Goal: Task Accomplishment & Management: Complete application form

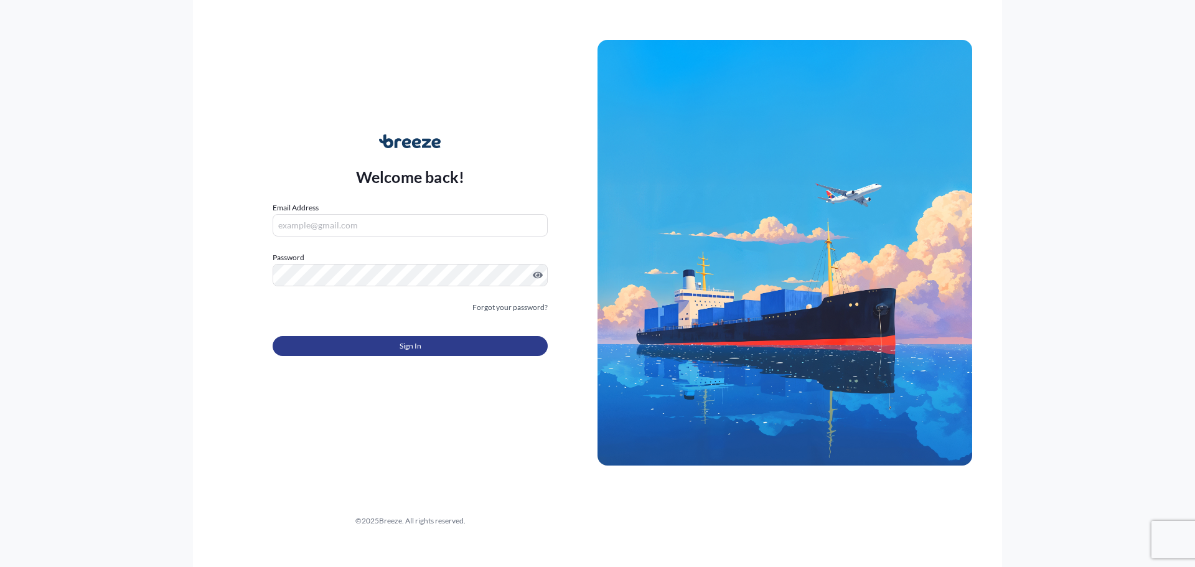
type input "[PERSON_NAME][EMAIL_ADDRESS][DOMAIN_NAME]"
click at [390, 338] on button "Sign In" at bounding box center [410, 346] width 275 height 20
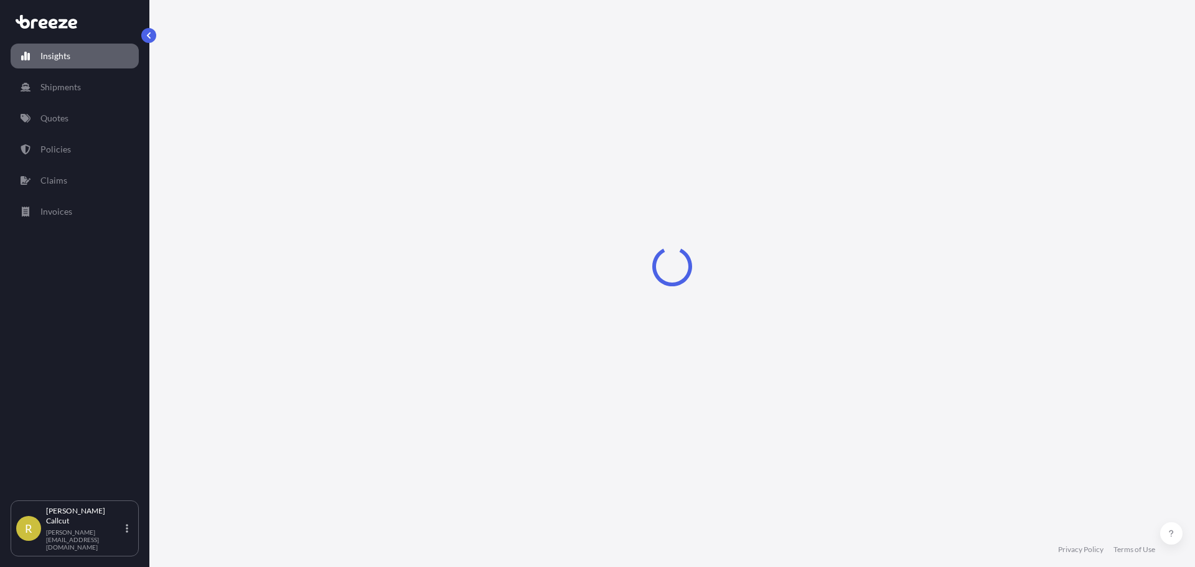
select select "2025"
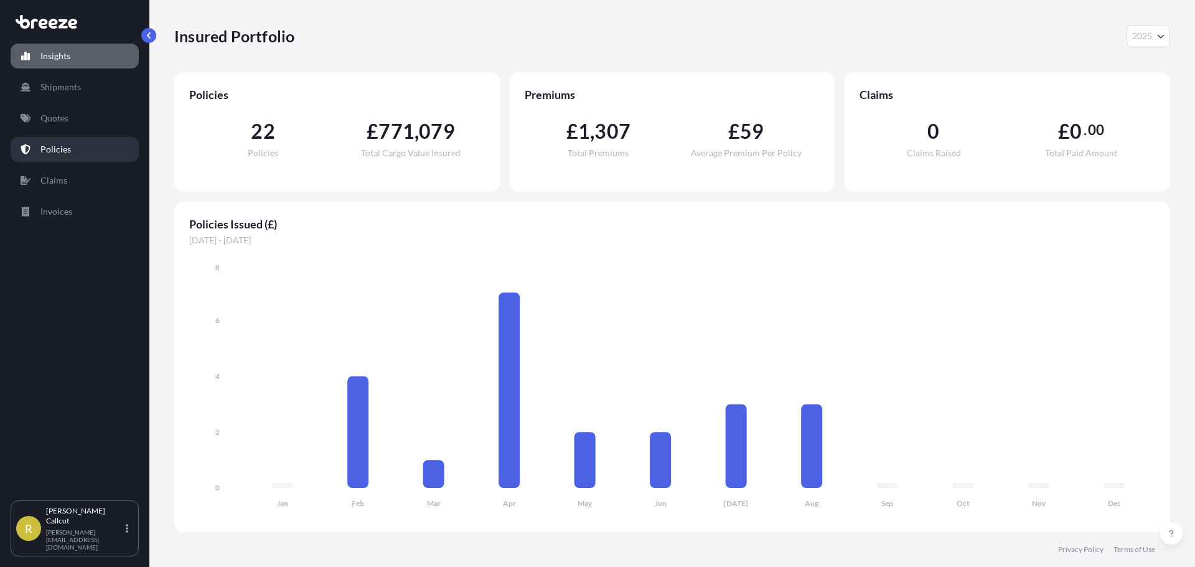
click at [58, 142] on link "Policies" at bounding box center [75, 149] width 128 height 25
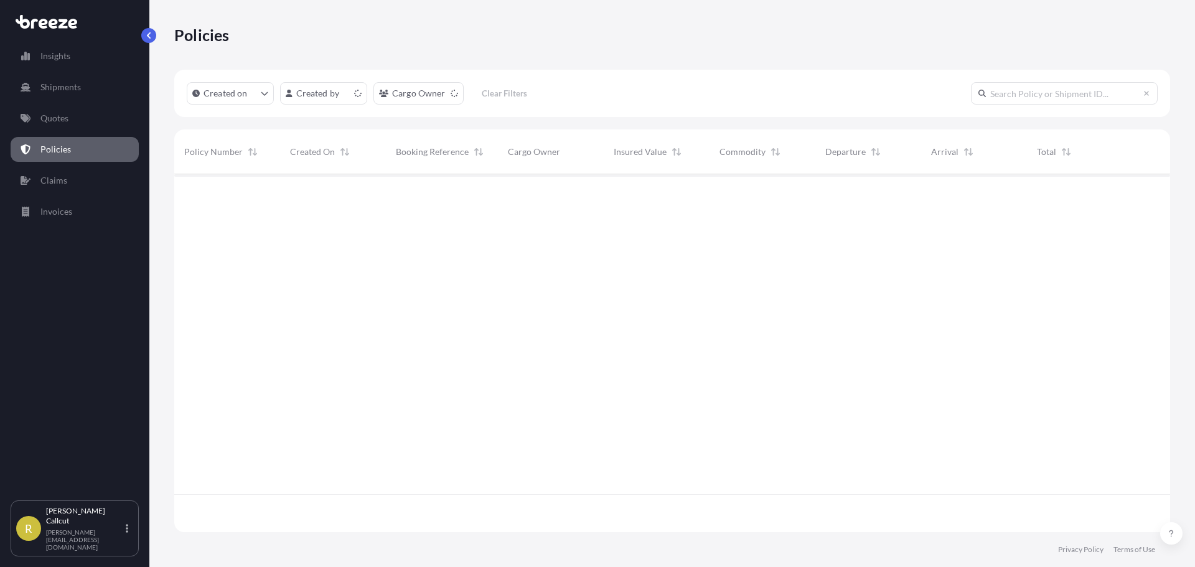
scroll to position [355, 986]
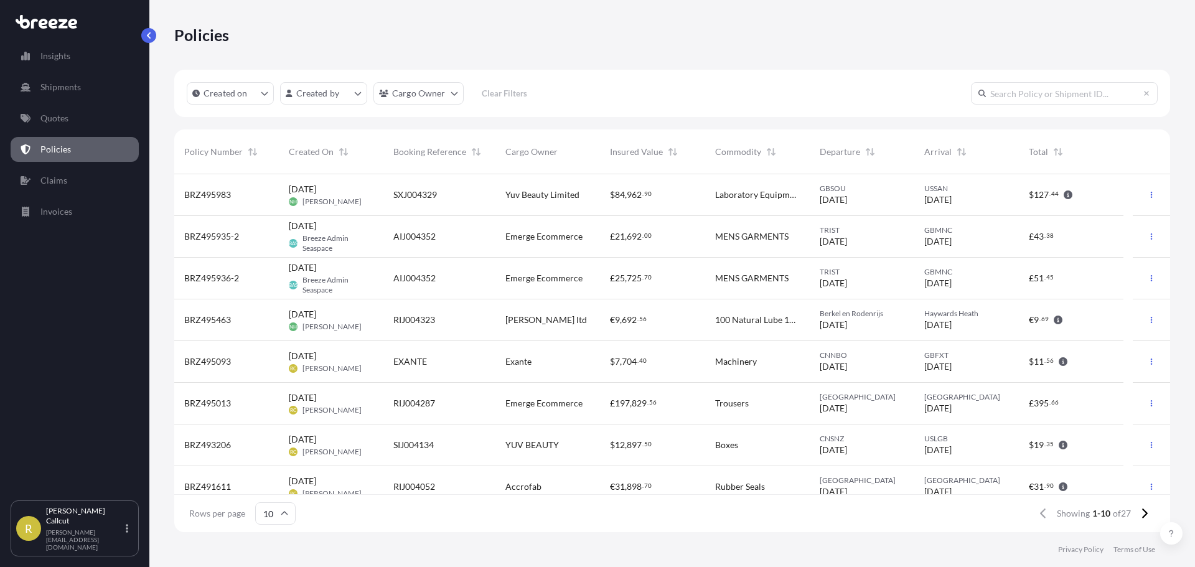
click at [607, 238] on div "£ 21 , 692 . 00" at bounding box center [652, 237] width 105 height 42
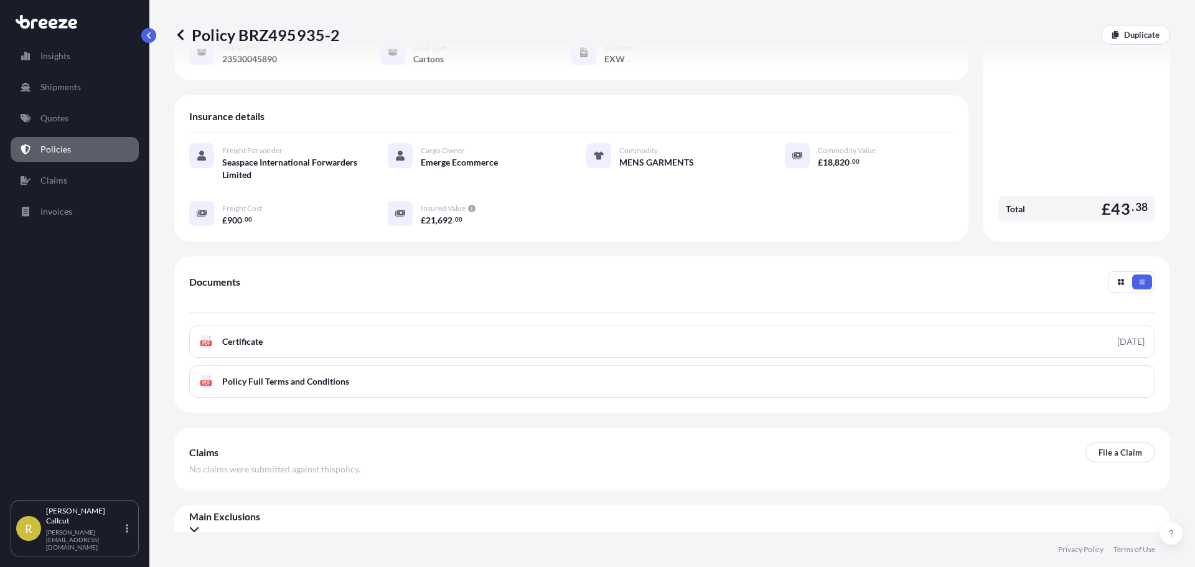
scroll to position [182, 0]
click at [1098, 445] on p "File a Claim" at bounding box center [1120, 451] width 44 height 12
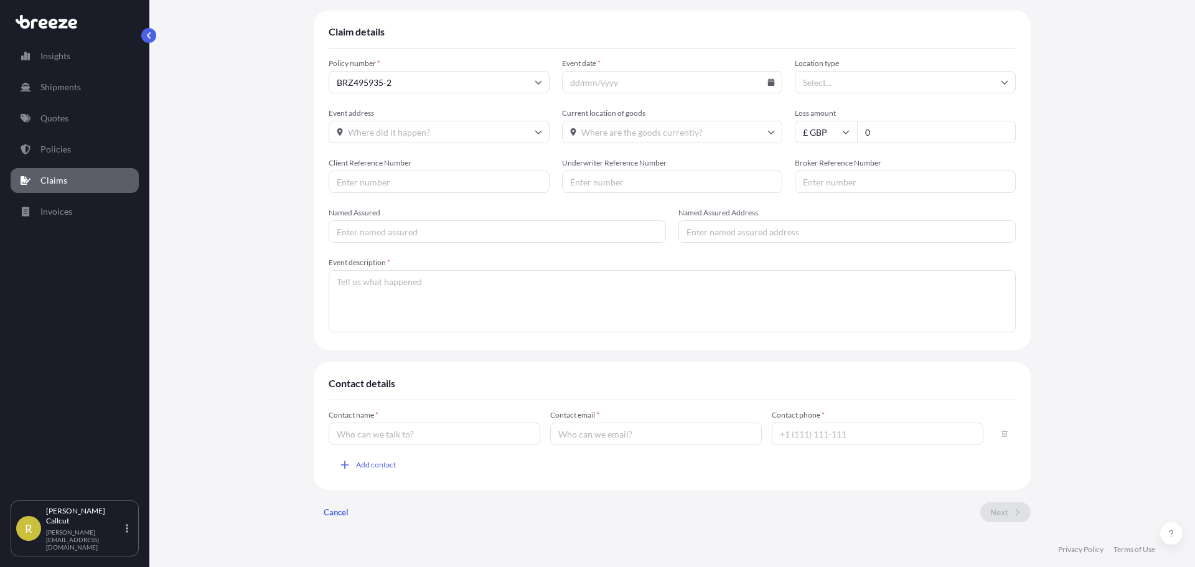
scroll to position [77, 0]
click at [604, 83] on input "Event date *" at bounding box center [672, 82] width 221 height 22
type input "[DATE]"
click at [846, 83] on input "Location type" at bounding box center [905, 82] width 221 height 22
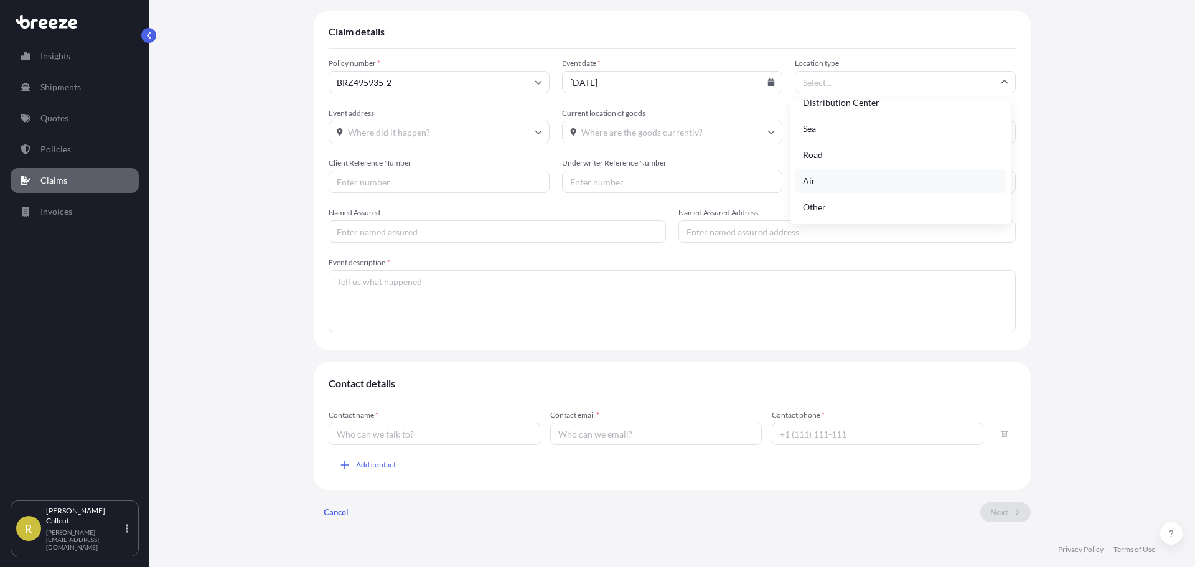
click at [893, 181] on div "Air" at bounding box center [900, 181] width 211 height 24
type input "Air"
click at [854, 84] on input "Air" at bounding box center [905, 82] width 221 height 22
click at [857, 179] on div "Air" at bounding box center [900, 181] width 211 height 24
click at [418, 133] on input "Event address" at bounding box center [439, 132] width 221 height 22
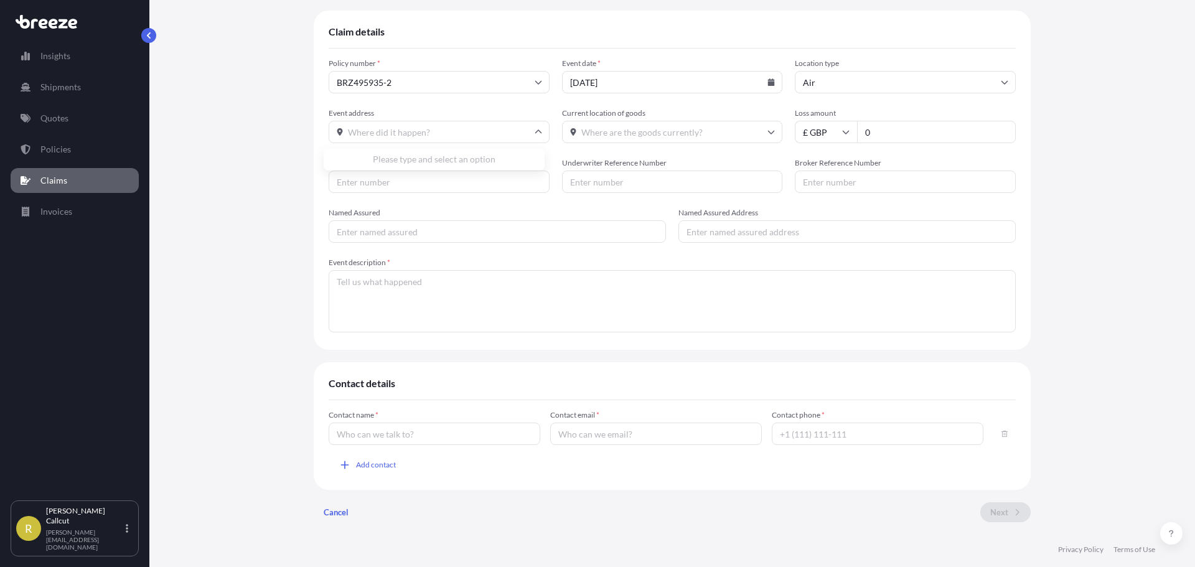
click at [430, 166] on div "Please type and select an option" at bounding box center [434, 159] width 211 height 12
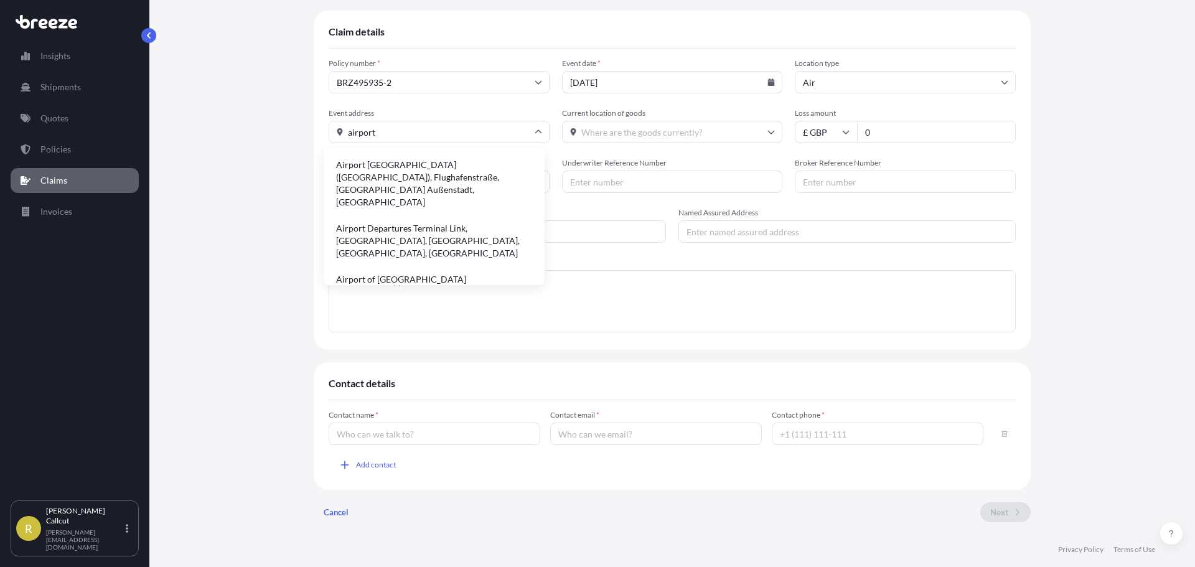
click at [404, 134] on input "airport" at bounding box center [439, 132] width 221 height 22
click at [278, 131] on div "Claim details Policy number * BRZ495935-2 Event date * [DATE] Location type Air…" at bounding box center [672, 271] width 996 height 521
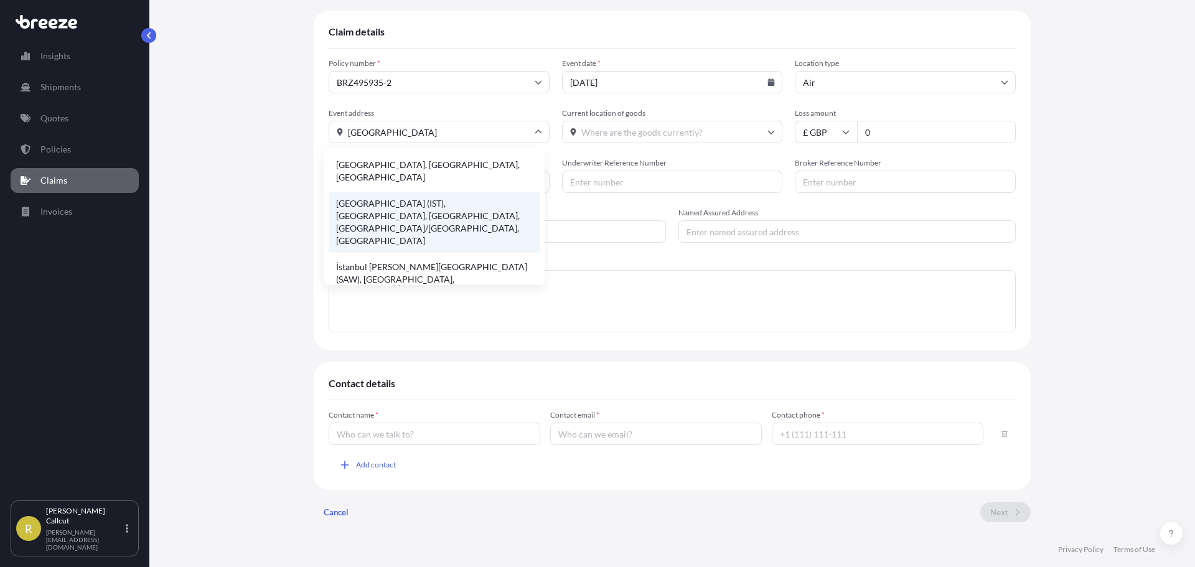
click at [446, 192] on li "[GEOGRAPHIC_DATA] (IST), [GEOGRAPHIC_DATA], [GEOGRAPHIC_DATA], [GEOGRAPHIC_DATA…" at bounding box center [434, 222] width 211 height 61
type input "[GEOGRAPHIC_DATA] (IST), [GEOGRAPHIC_DATA], [GEOGRAPHIC_DATA], [GEOGRAPHIC_DATA…"
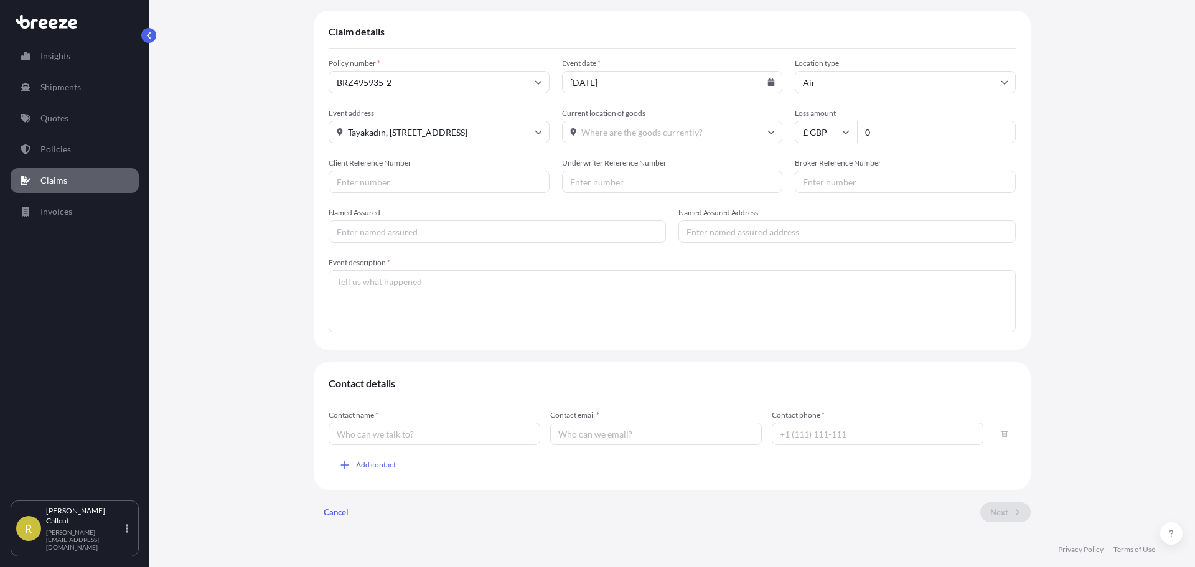
click at [667, 133] on input "Current location of goods" at bounding box center [672, 132] width 221 height 22
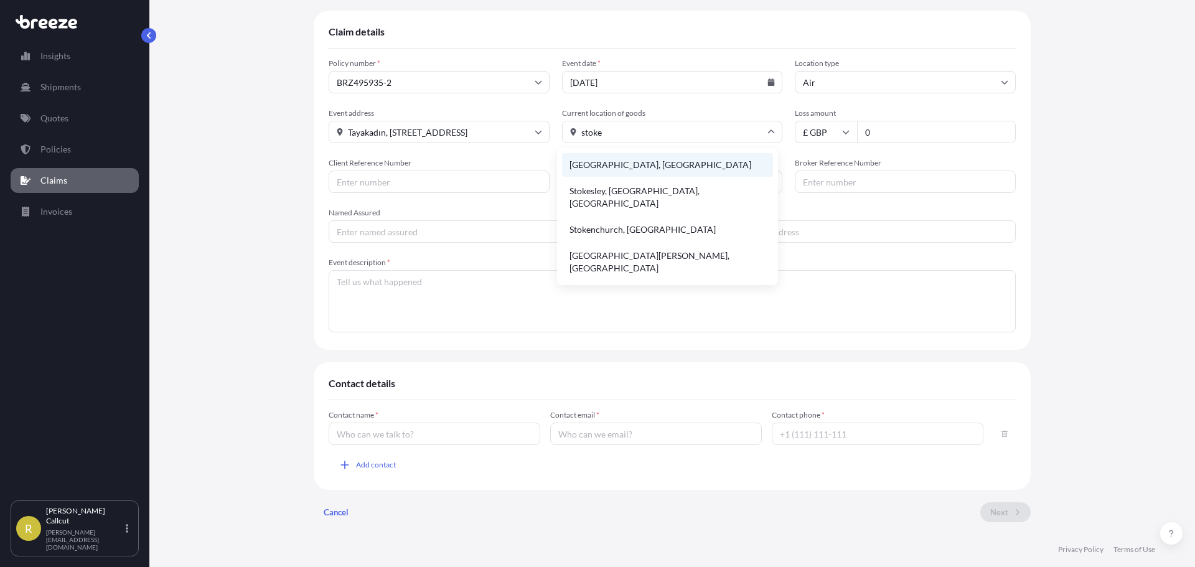
click at [652, 160] on li "[GEOGRAPHIC_DATA], [GEOGRAPHIC_DATA]" at bounding box center [667, 165] width 211 height 24
type input "[GEOGRAPHIC_DATA], [GEOGRAPHIC_DATA]"
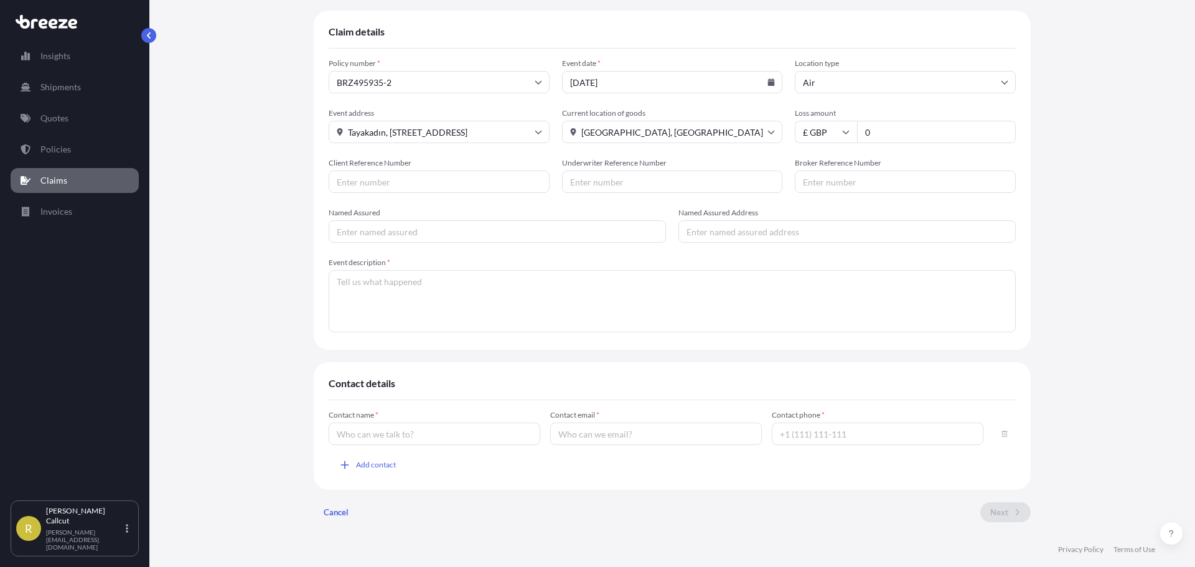
click at [882, 130] on input "0" at bounding box center [936, 132] width 159 height 22
click at [828, 125] on div "£ GBP 0" at bounding box center [905, 132] width 221 height 22
click at [464, 184] on input "Client Reference Number" at bounding box center [439, 181] width 221 height 22
type input "AIJ004352"
click at [422, 232] on input "Named Assured" at bounding box center [497, 231] width 337 height 22
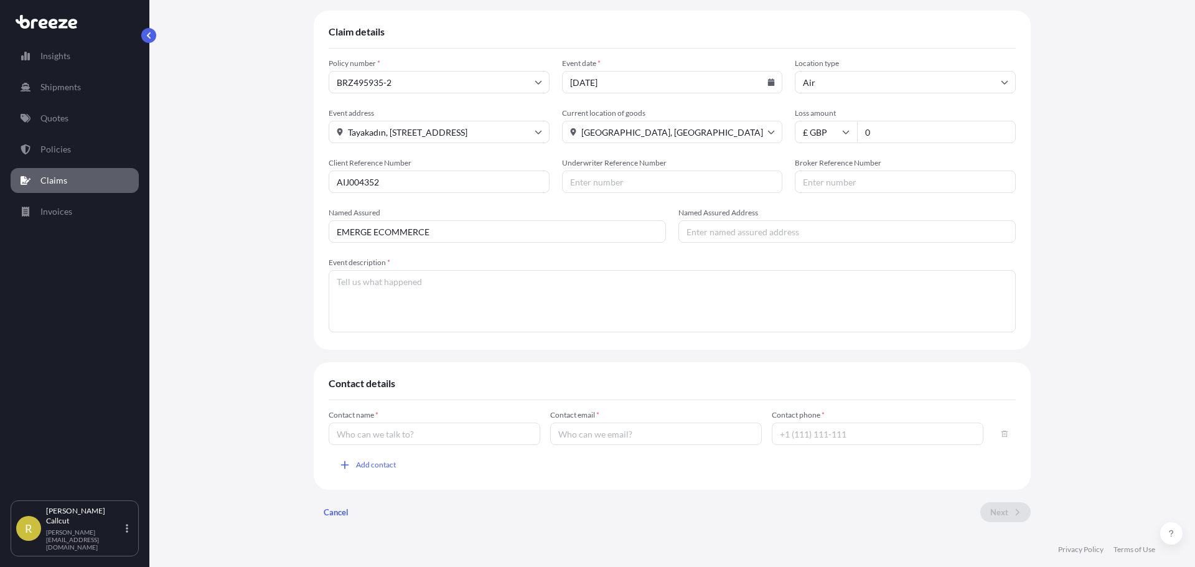
type input "EMERGE ECOMMERCE"
type input "ST1 5QP"
click at [770, 236] on input "ST1 5QP" at bounding box center [846, 231] width 337 height 22
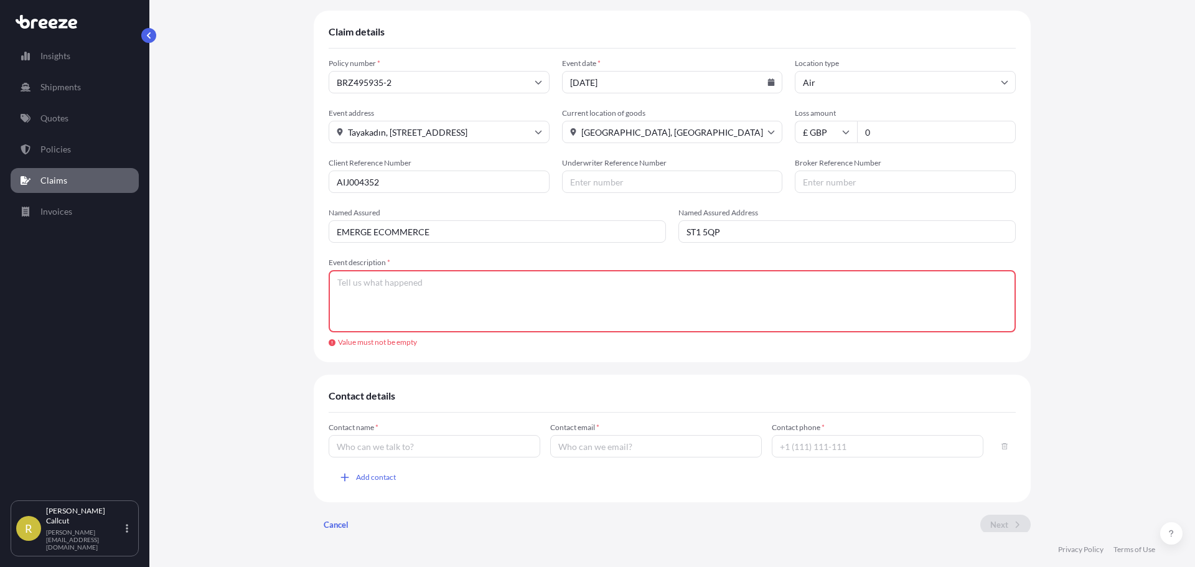
click at [508, 294] on textarea "Event description *" at bounding box center [672, 301] width 687 height 62
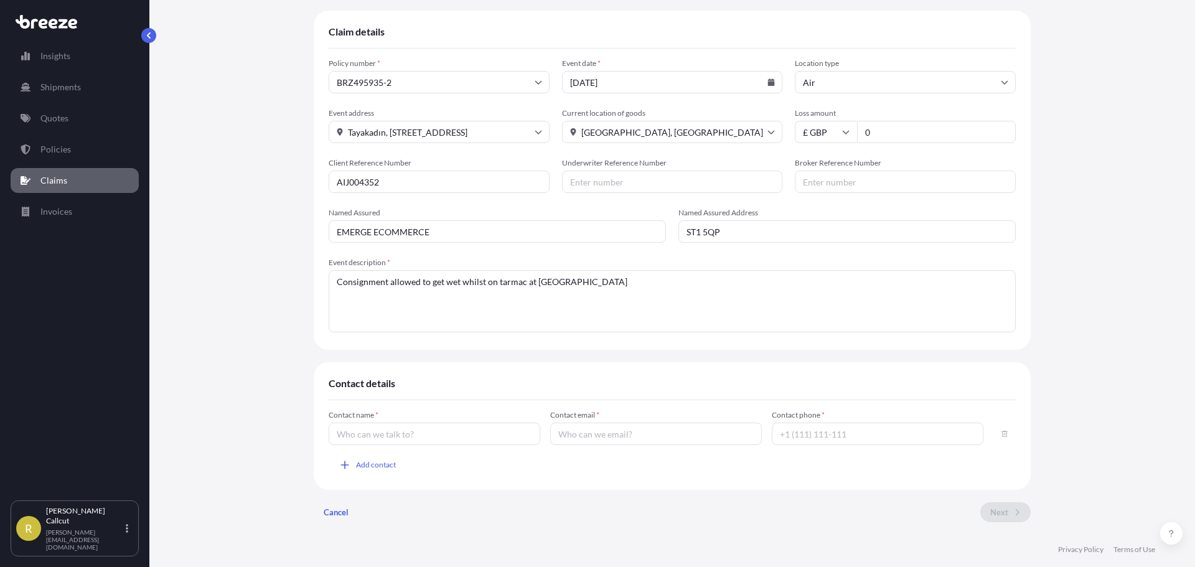
type textarea "Consignment allowed to get wet whilst on tarmac at [GEOGRAPHIC_DATA]"
click at [436, 429] on input "Contact name *" at bounding box center [435, 433] width 212 height 22
type input "[PERSON_NAME]"
type input "[PERSON_NAME][EMAIL_ADDRESS][DOMAIN_NAME]"
type input "[PHONE_NUMBER]"
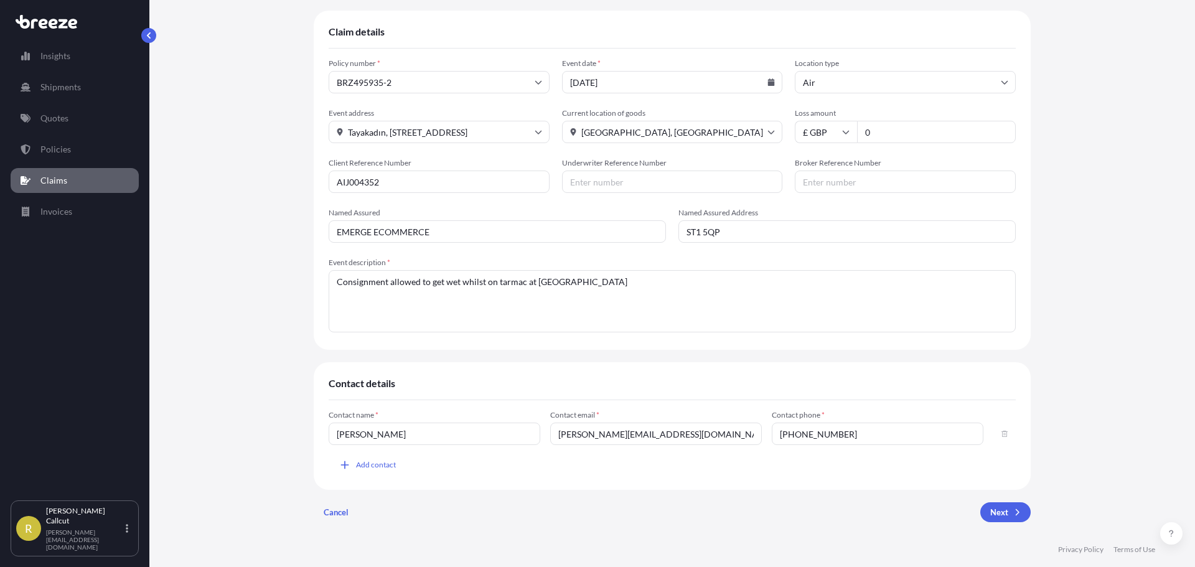
drag, startPoint x: 688, startPoint y: 432, endPoint x: 447, endPoint y: 432, distance: 240.8
click at [447, 432] on div "Contact name * [PERSON_NAME] Contact email * [PERSON_NAME][EMAIL_ADDRESS][DOMAI…" at bounding box center [672, 427] width 687 height 35
type input "[PERSON_NAME][EMAIL_ADDRESS][DOMAIN_NAME]"
type input "01293554620"
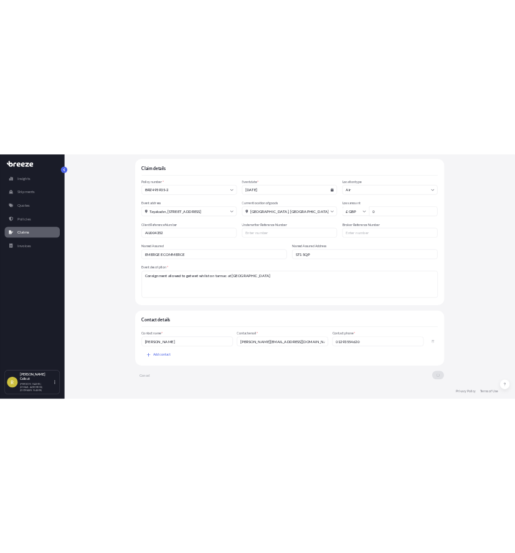
scroll to position [0, 0]
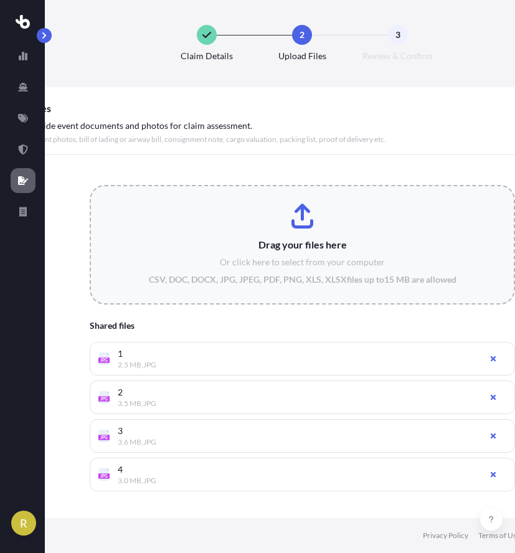
type input "C:\fakepath\5.jpg"
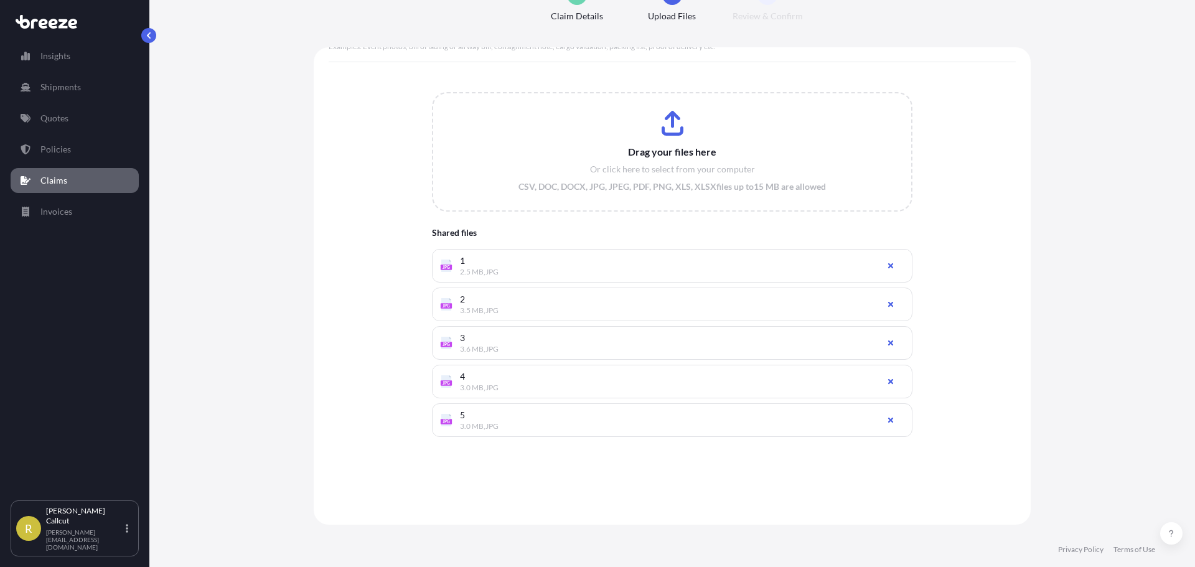
scroll to position [75, 0]
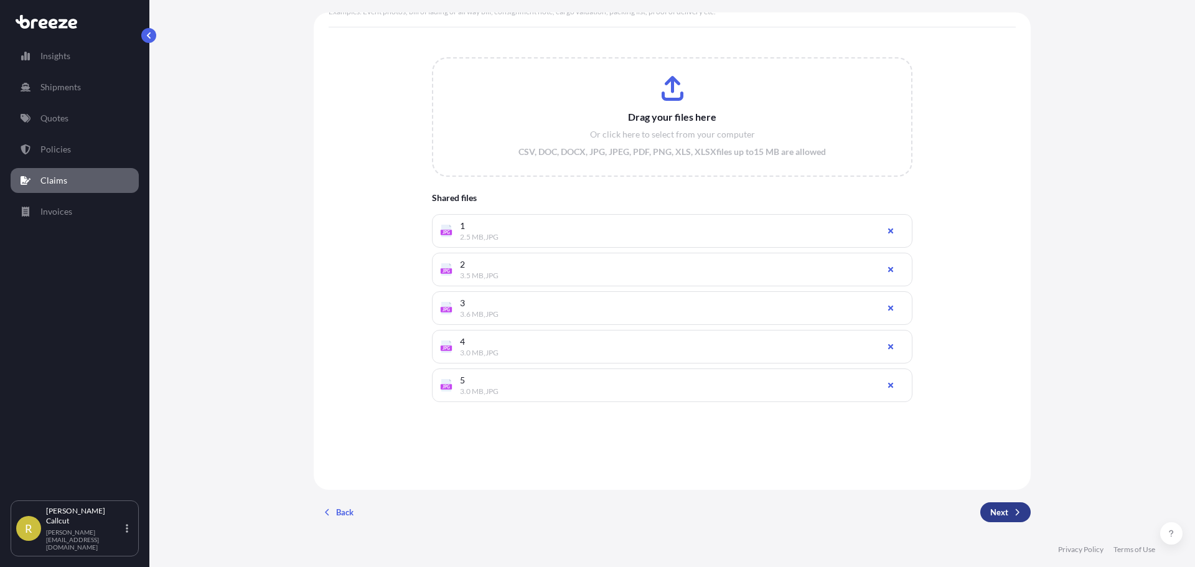
click at [991, 506] on button "Next" at bounding box center [1005, 512] width 50 height 20
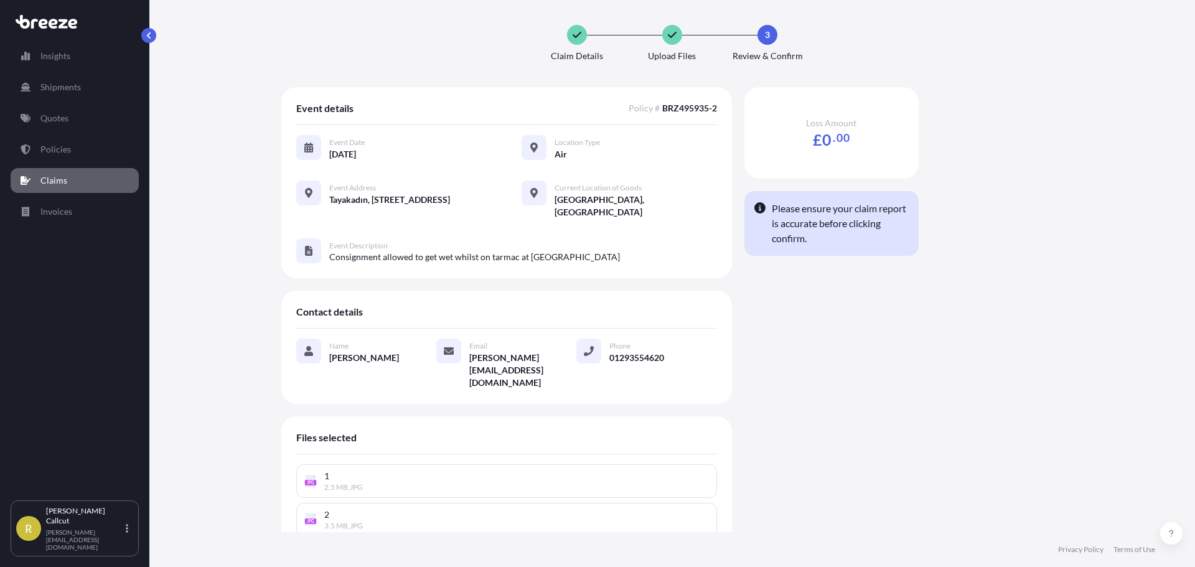
scroll to position [152, 0]
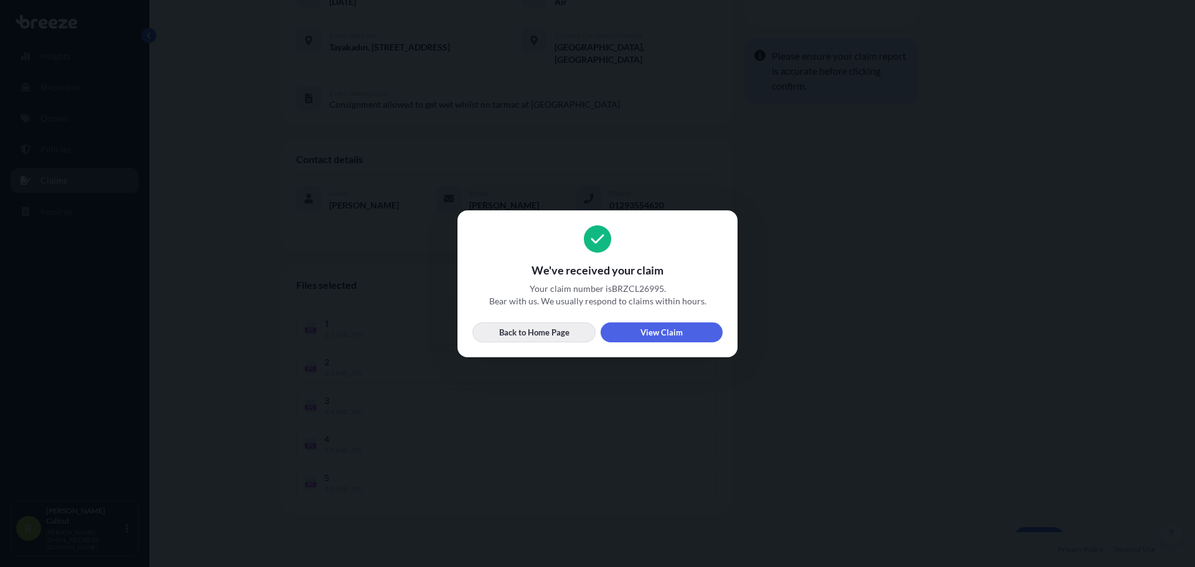
click at [553, 335] on p "Back to Home Page" at bounding box center [534, 332] width 70 height 12
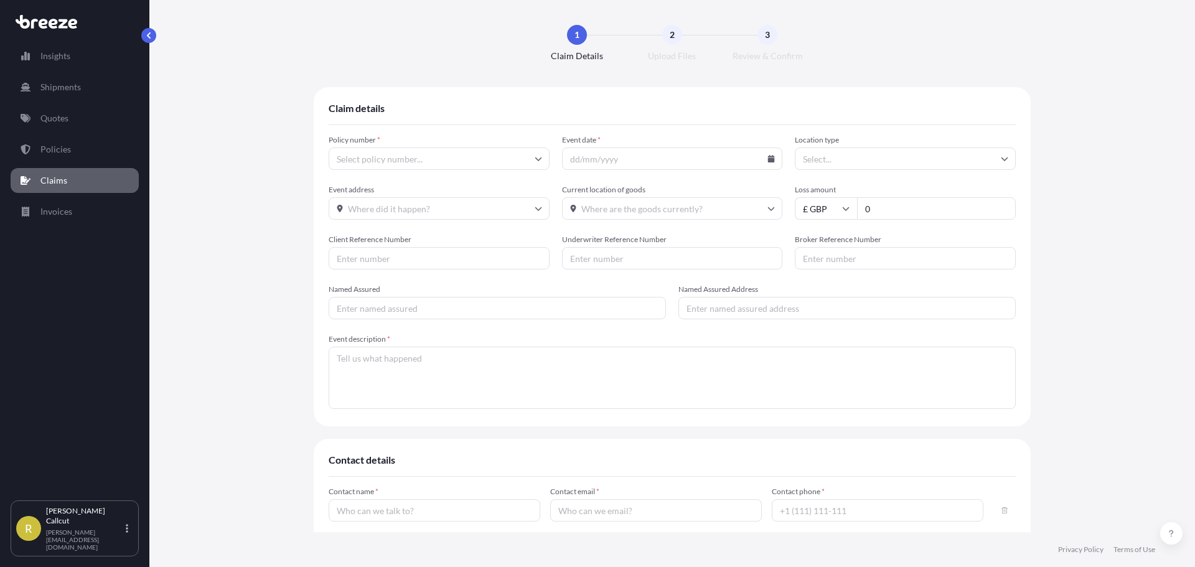
click at [68, 146] on p "Policies" at bounding box center [55, 149] width 30 height 12
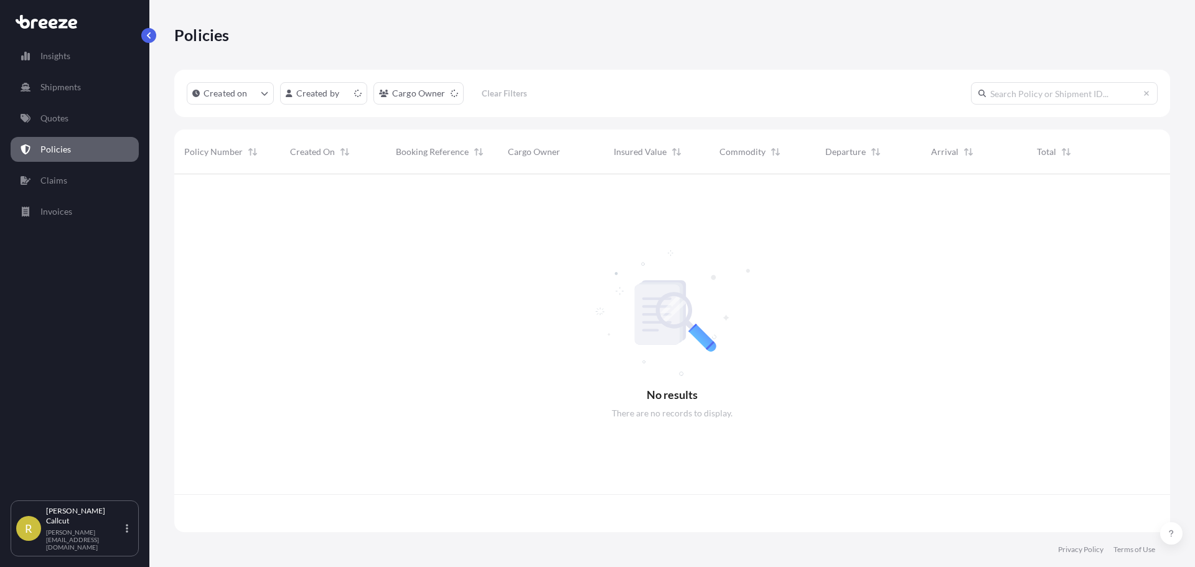
scroll to position [355, 986]
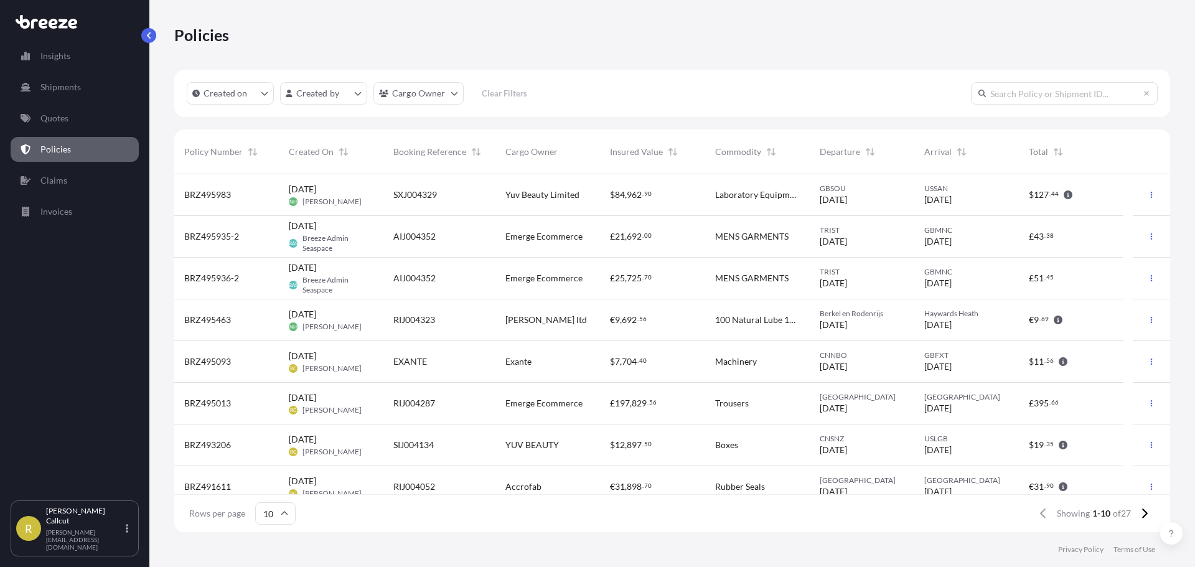
click at [665, 253] on div "£ 21 , 692 . 00" at bounding box center [652, 237] width 105 height 42
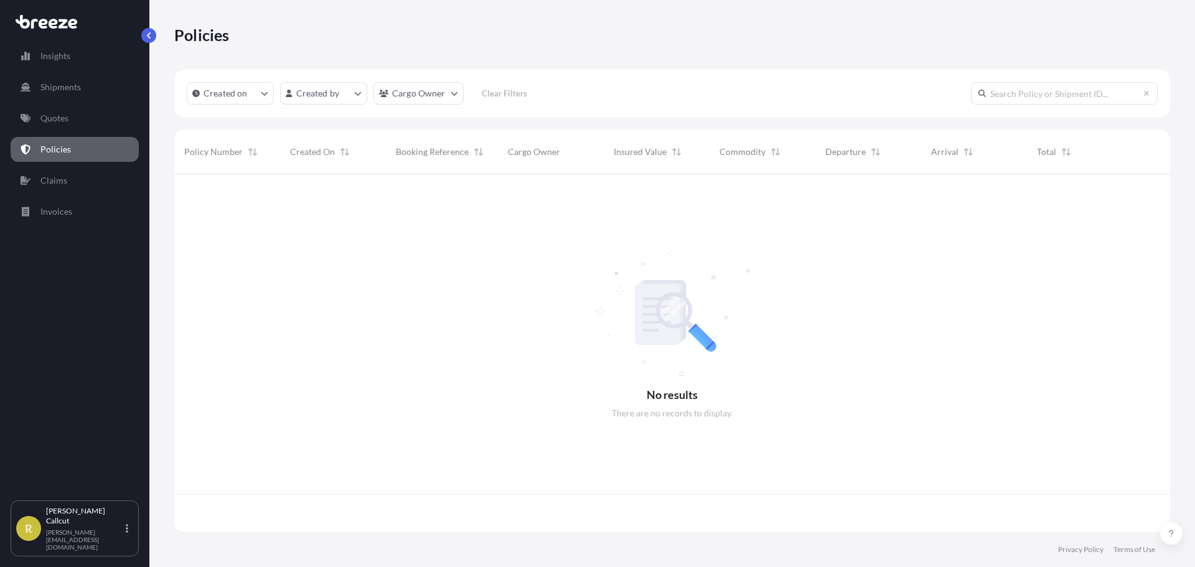
scroll to position [355, 986]
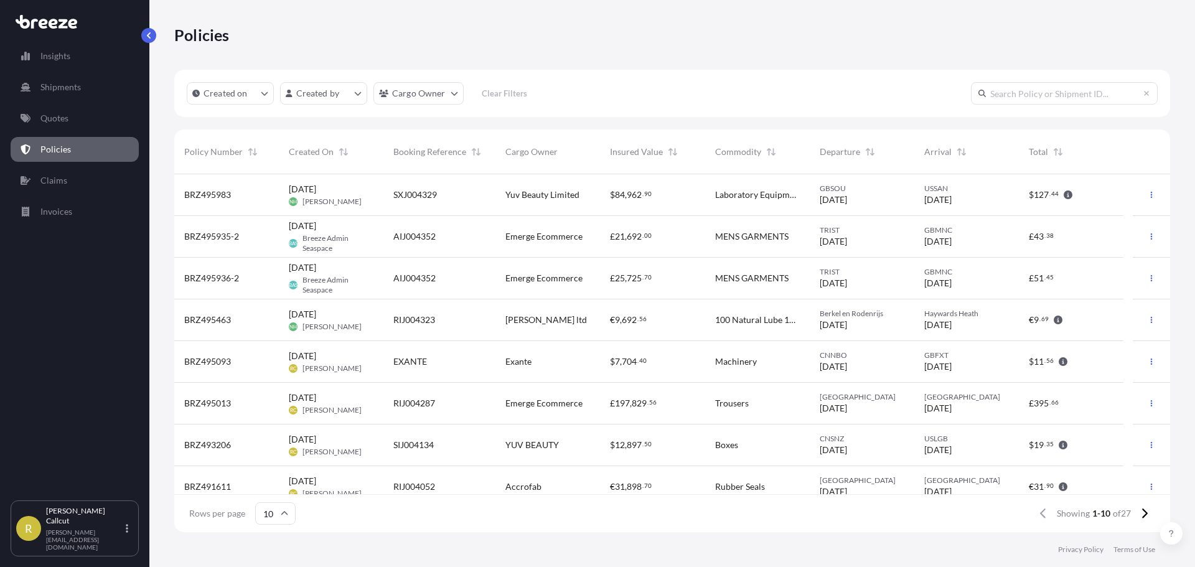
click at [659, 283] on div "£ 25 , 725 . 70" at bounding box center [652, 278] width 85 height 12
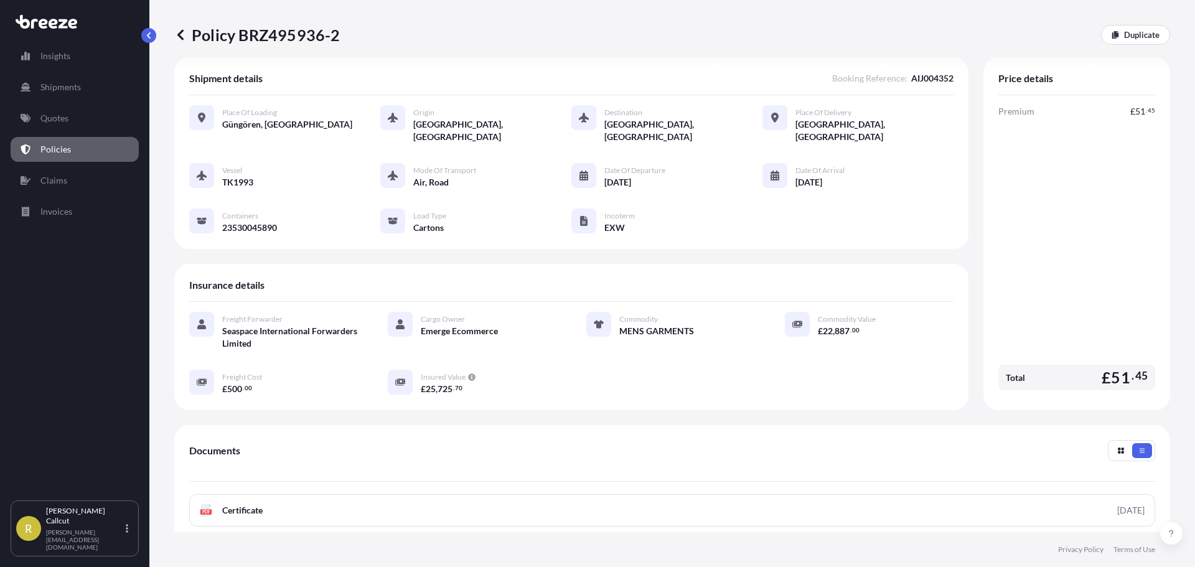
scroll to position [182, 0]
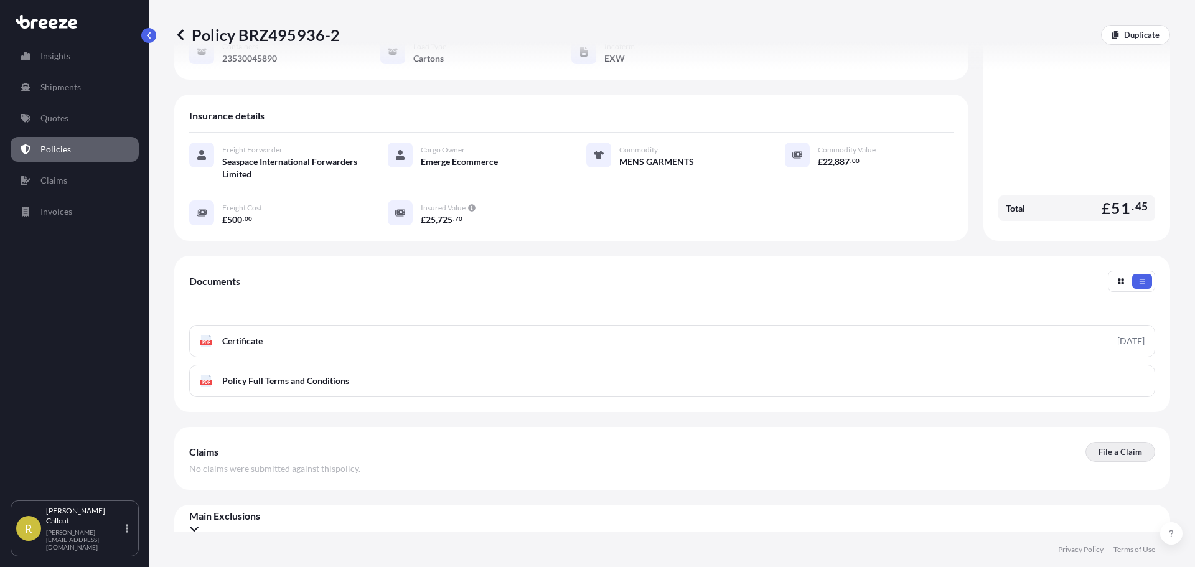
click at [1108, 445] on p "File a Claim" at bounding box center [1120, 451] width 44 height 12
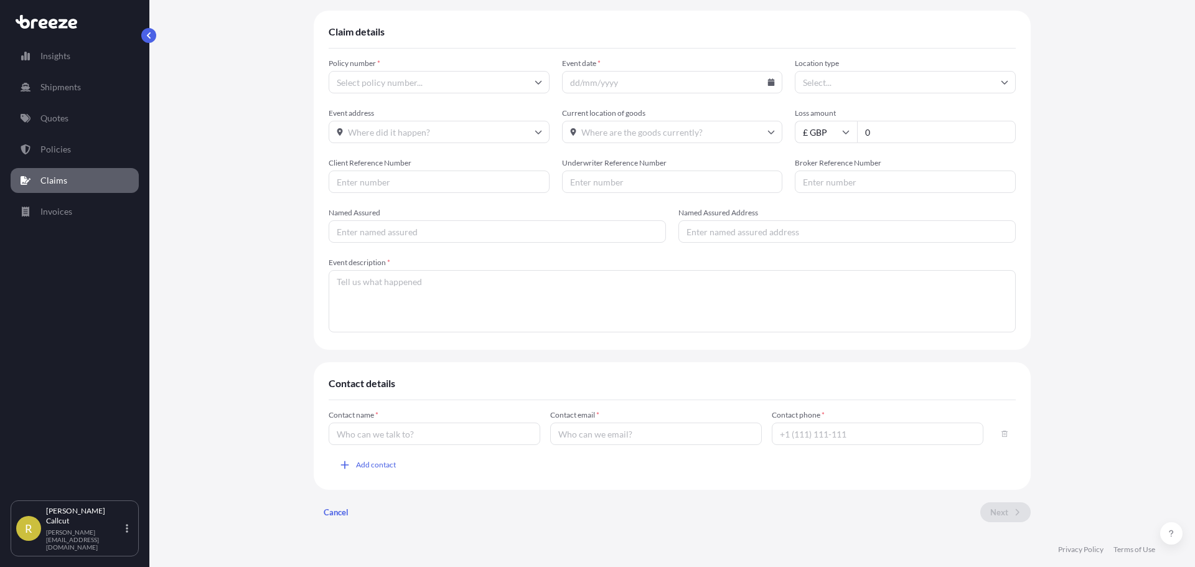
type input "BRZ495936-2"
click at [622, 83] on input "Event date *" at bounding box center [672, 82] width 221 height 22
click at [762, 80] on input "Event date *" at bounding box center [672, 82] width 221 height 22
click at [767, 79] on icon at bounding box center [770, 81] width 7 height 7
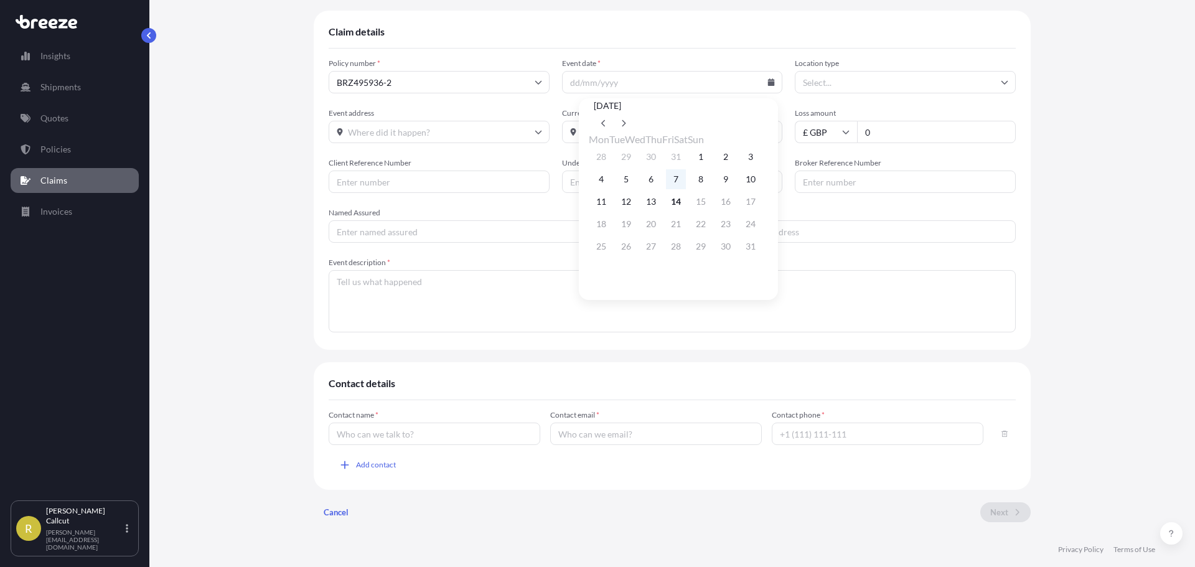
click at [670, 189] on button "7" at bounding box center [676, 179] width 20 height 20
type input "[DATE]"
click at [995, 84] on input "Location type" at bounding box center [905, 82] width 221 height 22
click at [846, 182] on div "Air" at bounding box center [900, 181] width 211 height 24
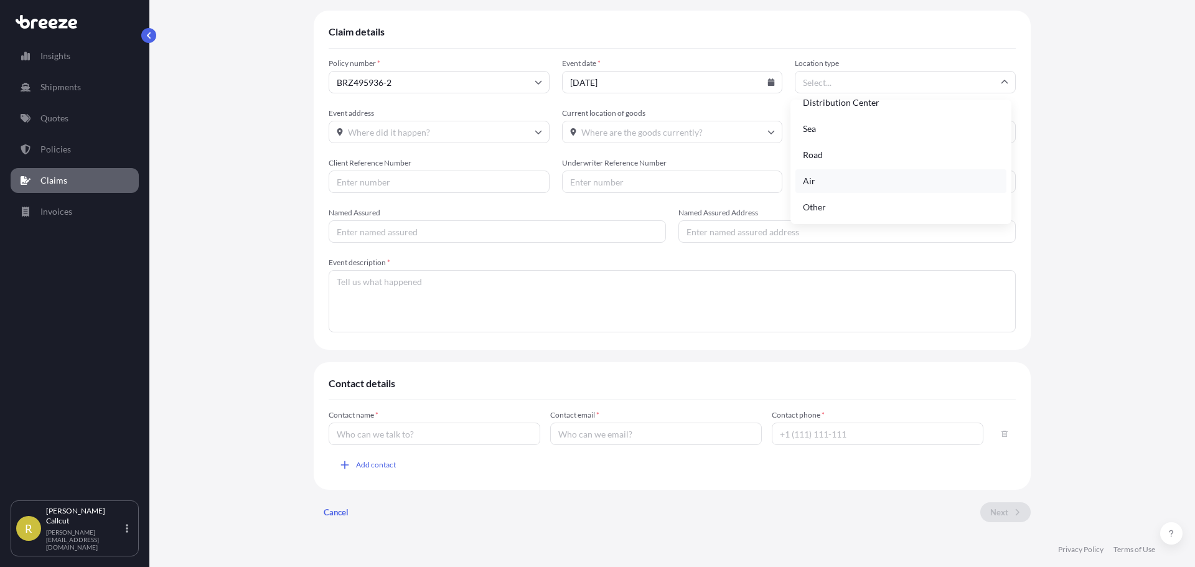
type input "Air"
click at [375, 130] on input "Event address" at bounding box center [439, 132] width 221 height 22
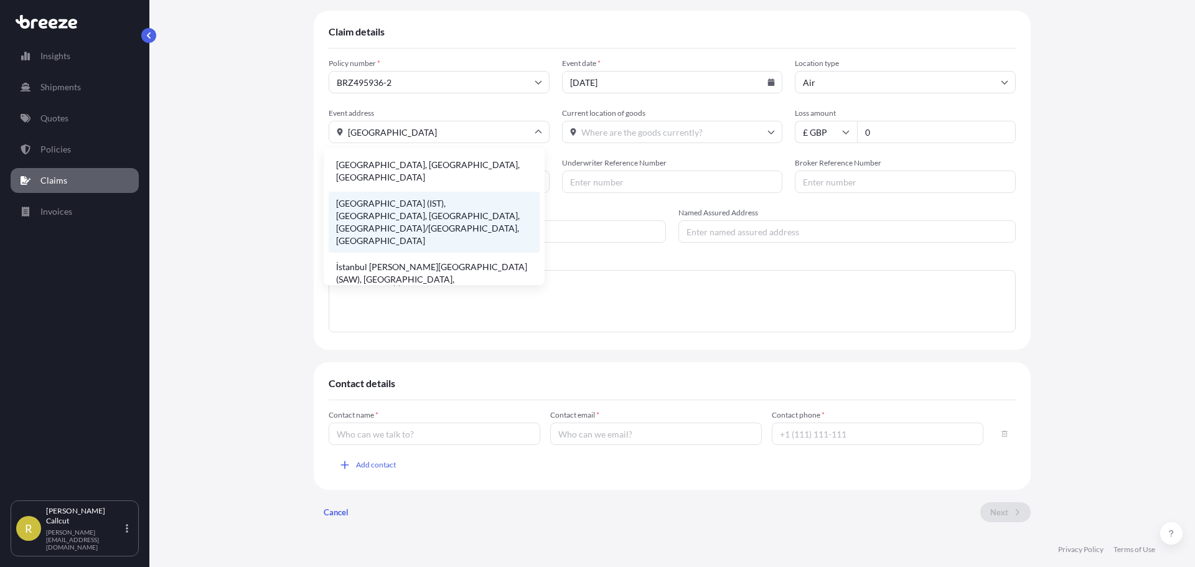
click at [421, 192] on li "[GEOGRAPHIC_DATA] (IST), [GEOGRAPHIC_DATA], [GEOGRAPHIC_DATA], [GEOGRAPHIC_DATA…" at bounding box center [434, 222] width 211 height 61
type input "[GEOGRAPHIC_DATA] (IST), [GEOGRAPHIC_DATA], [GEOGRAPHIC_DATA], [GEOGRAPHIC_DATA…"
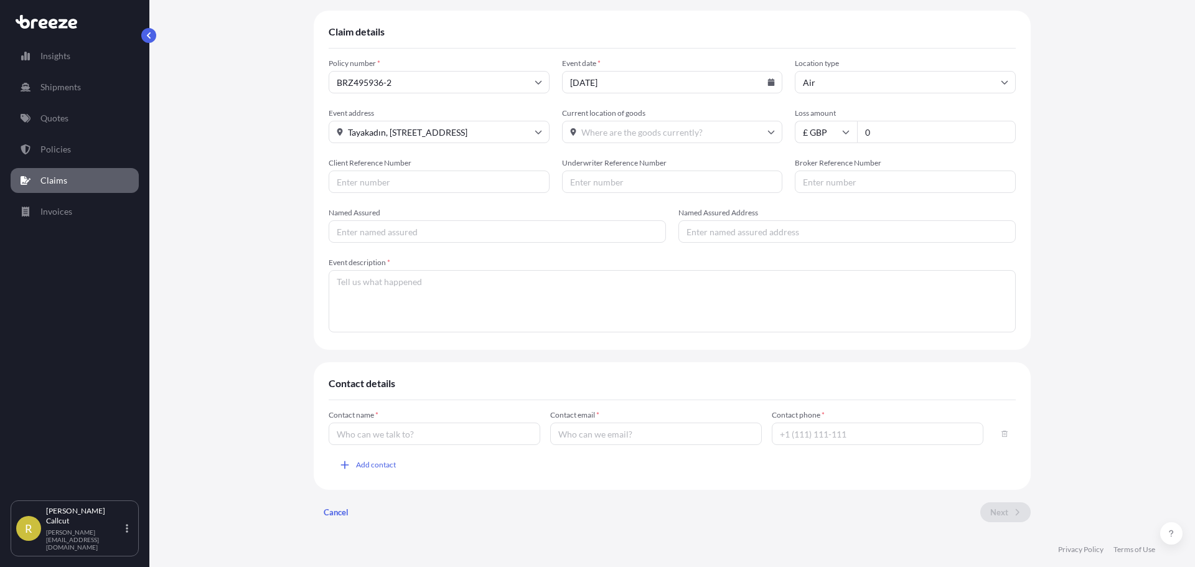
click at [667, 133] on input "Current location of goods" at bounding box center [672, 132] width 221 height 22
type input "stoke on trent"
click at [414, 180] on input "Client Reference Number" at bounding box center [439, 181] width 221 height 22
type input "AIJ004352"
click at [427, 234] on input "Named Assured" at bounding box center [497, 231] width 337 height 22
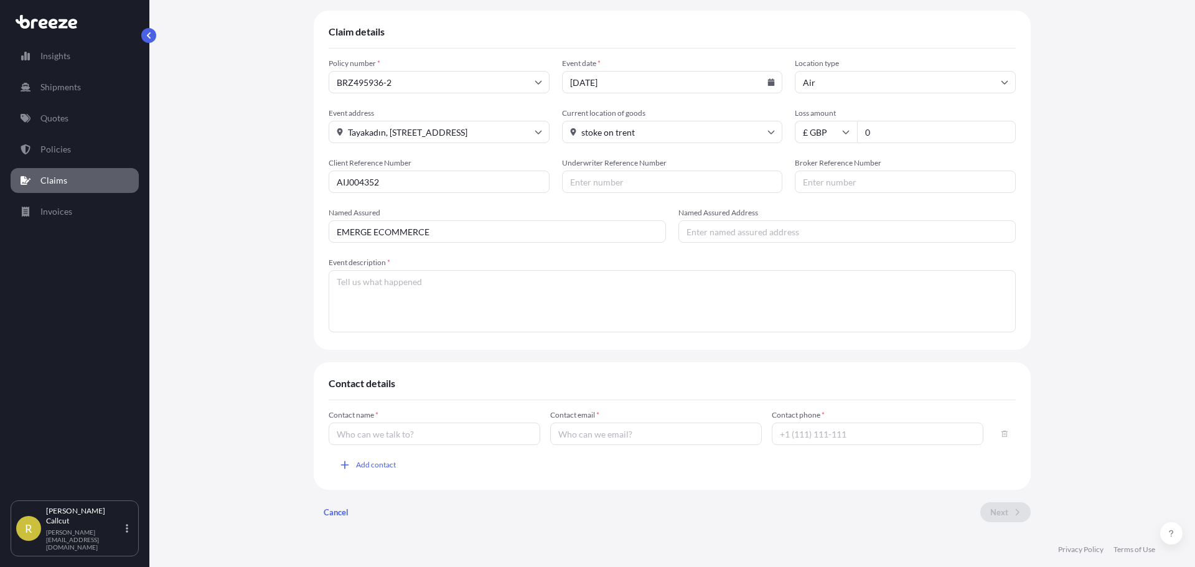
type input "EMERGE ECOMMERCE"
type input "RH1 5GP"
click at [361, 280] on textarea "Event description *" at bounding box center [672, 301] width 687 height 62
type textarea "Cartons allowed to get wet at [GEOGRAPHIC_DATA]. [PERSON_NAME] claimed to follow"
click at [381, 424] on input "Contact name *" at bounding box center [435, 433] width 212 height 22
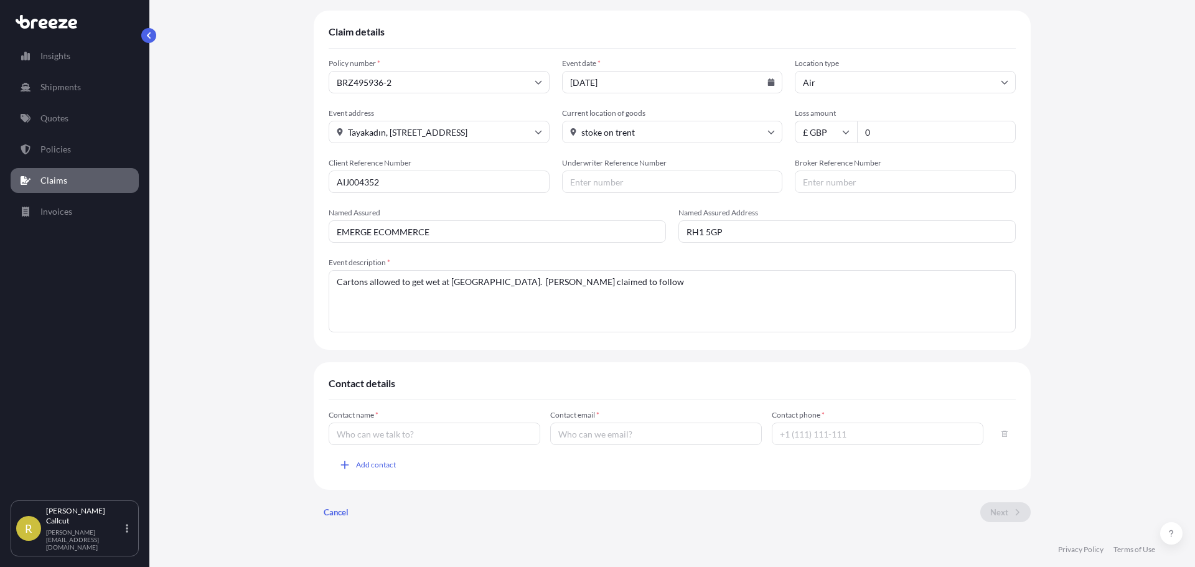
type input "[PERSON_NAME]"
type input "[PERSON_NAME][EMAIL_ADDRESS][DOMAIN_NAME]"
type input "[PHONE_NUMBER]"
drag, startPoint x: 686, startPoint y: 443, endPoint x: 394, endPoint y: 443, distance: 292.4
click at [394, 444] on div "Contact name * [PERSON_NAME] Contact email * [PERSON_NAME][EMAIL_ADDRESS][DOMAI…" at bounding box center [672, 427] width 687 height 35
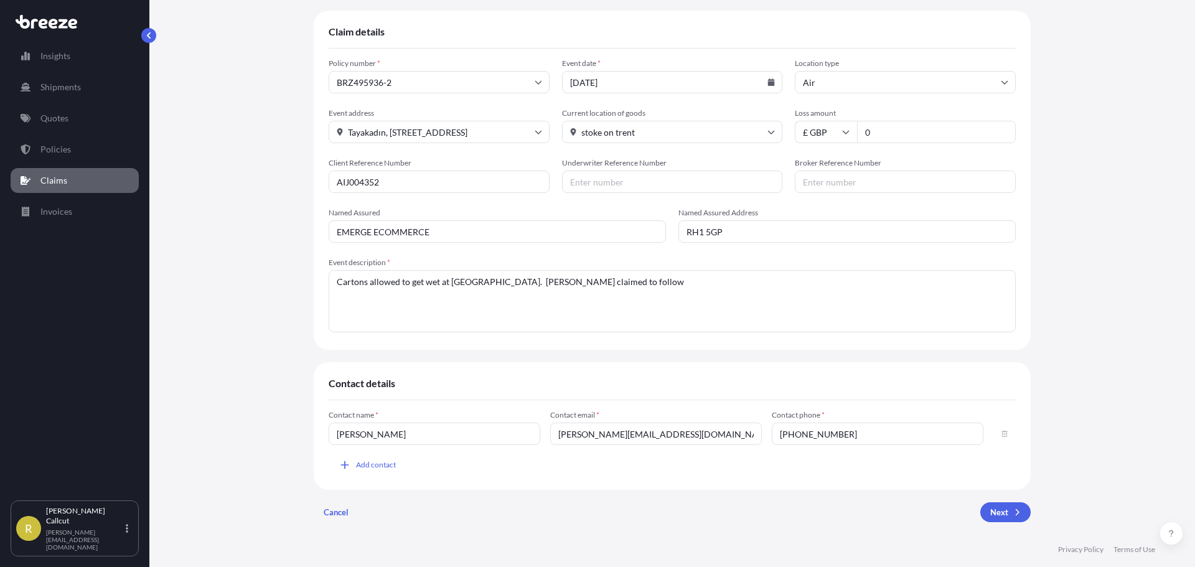
type input "[PERSON_NAME][EMAIL_ADDRESS][DOMAIN_NAME]"
type input "01293554620"
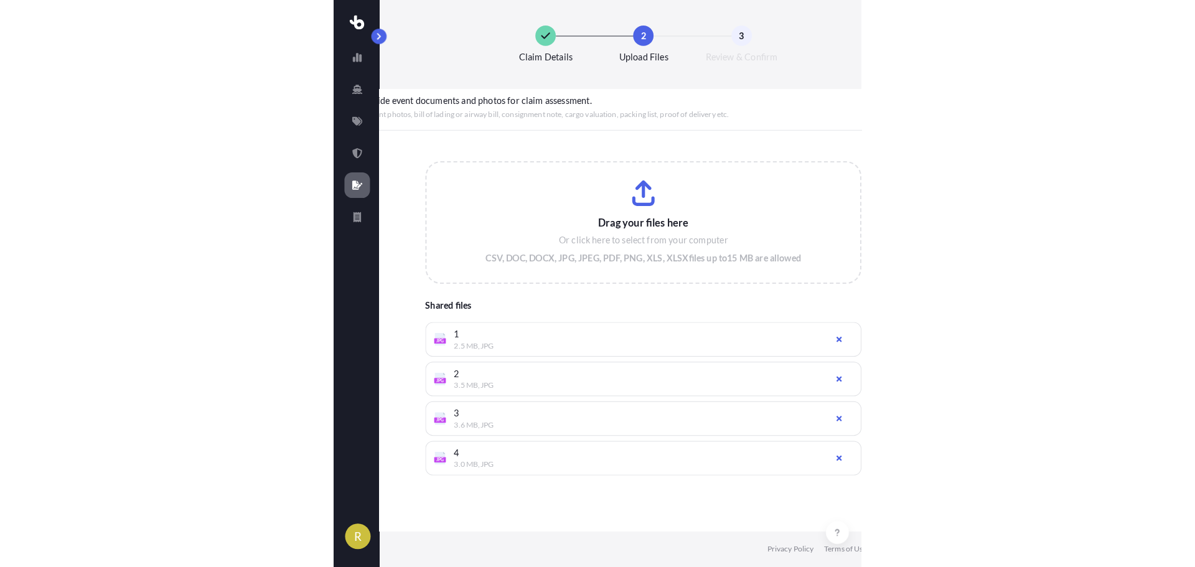
scroll to position [53, 0]
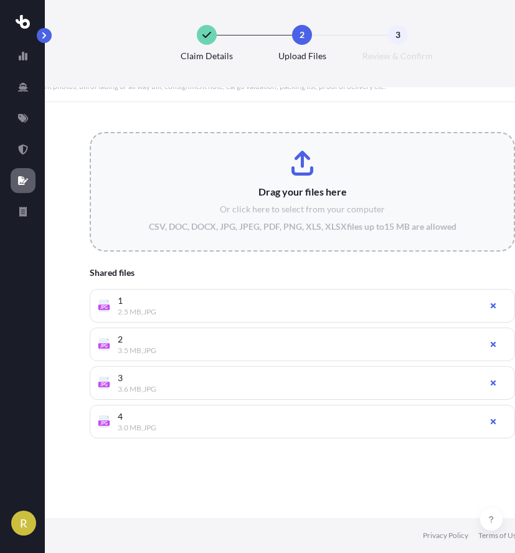
type input "C:\fakepath\5.jpg"
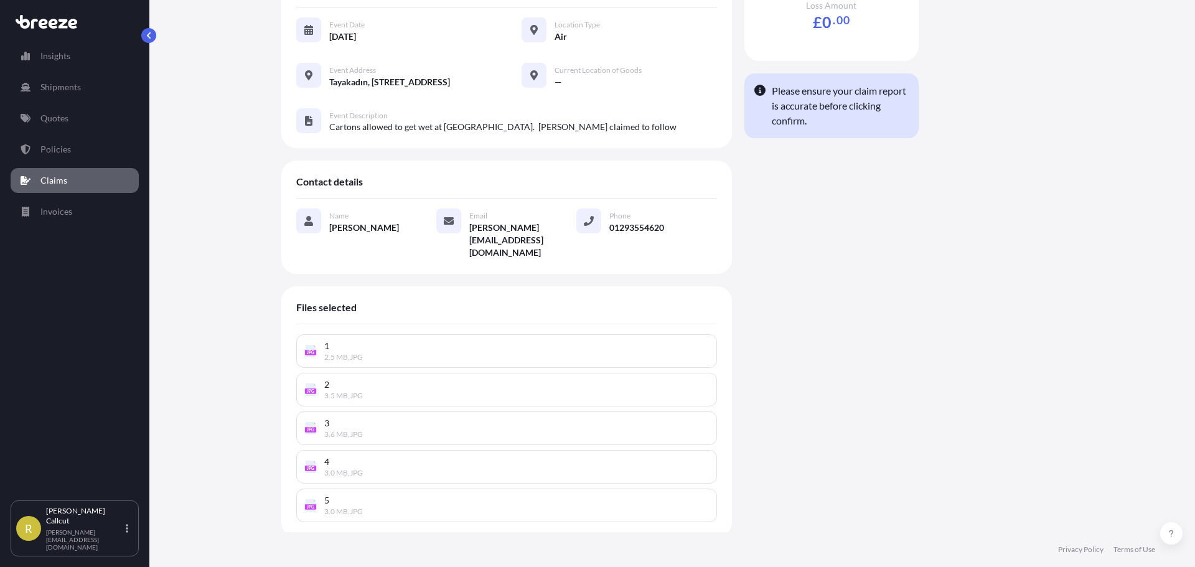
scroll to position [152, 0]
